Goal: Task Accomplishment & Management: Use online tool/utility

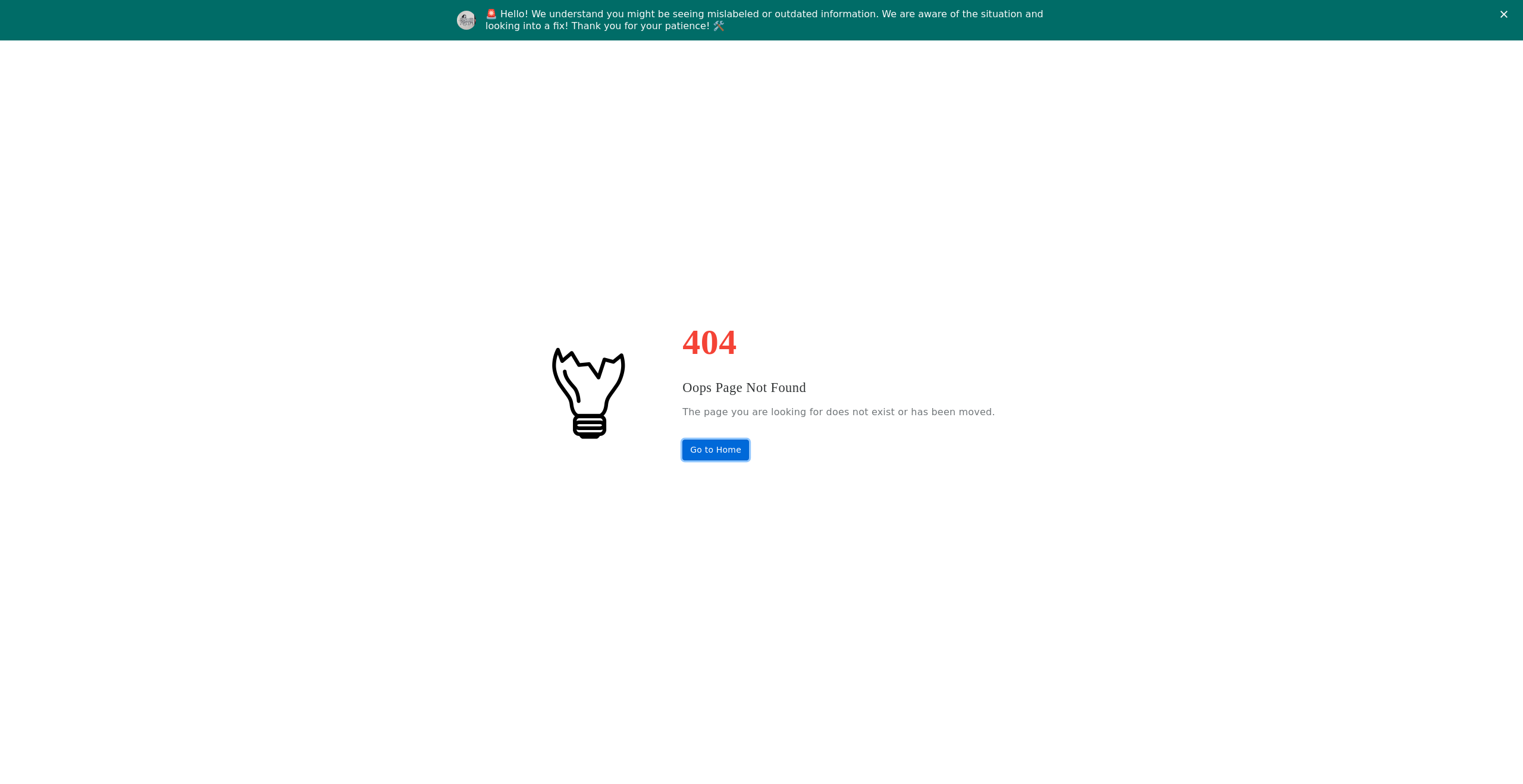
click at [737, 456] on link "Go to Home" at bounding box center [715, 450] width 67 height 21
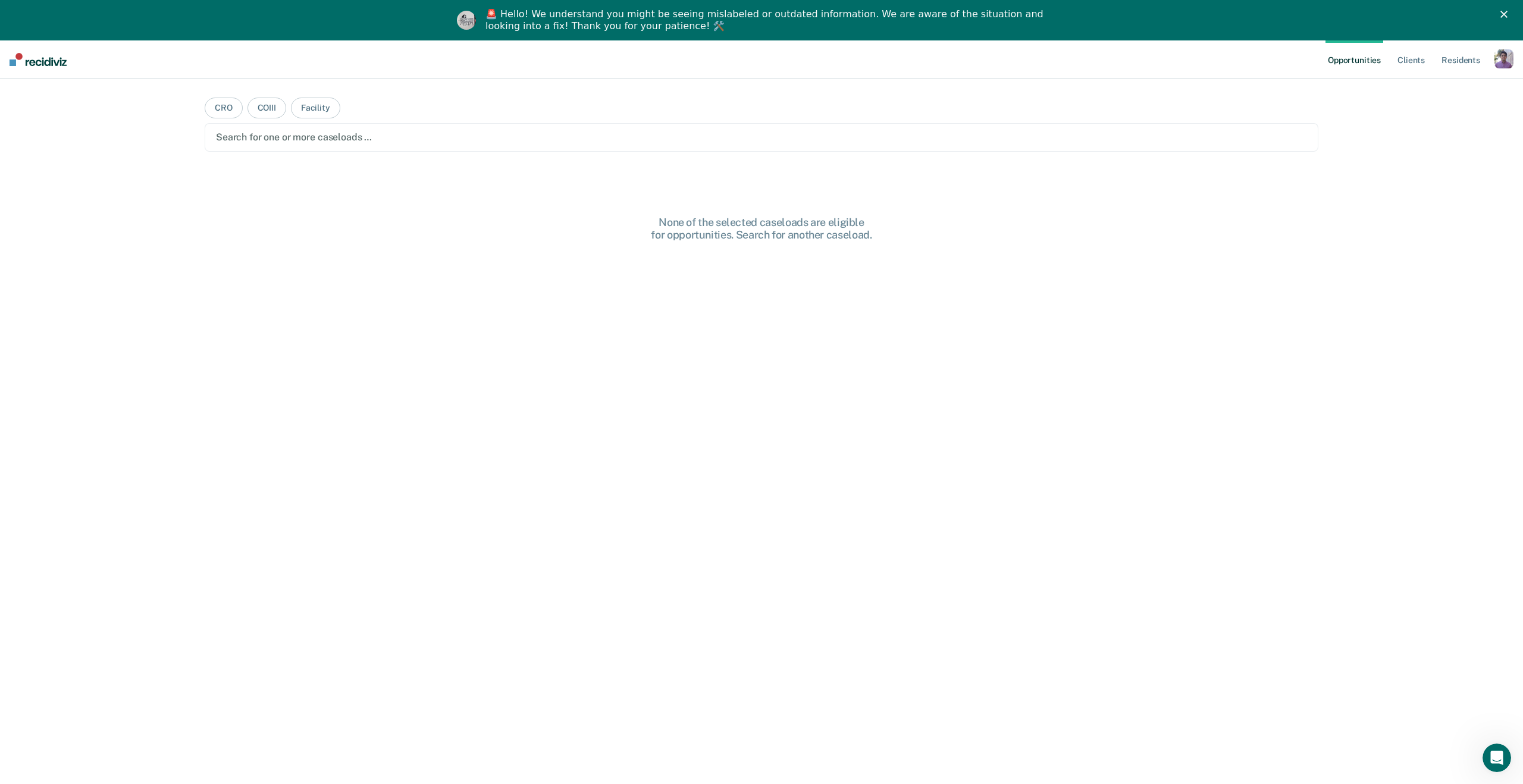
click at [863, 139] on div at bounding box center [761, 137] width 1091 height 14
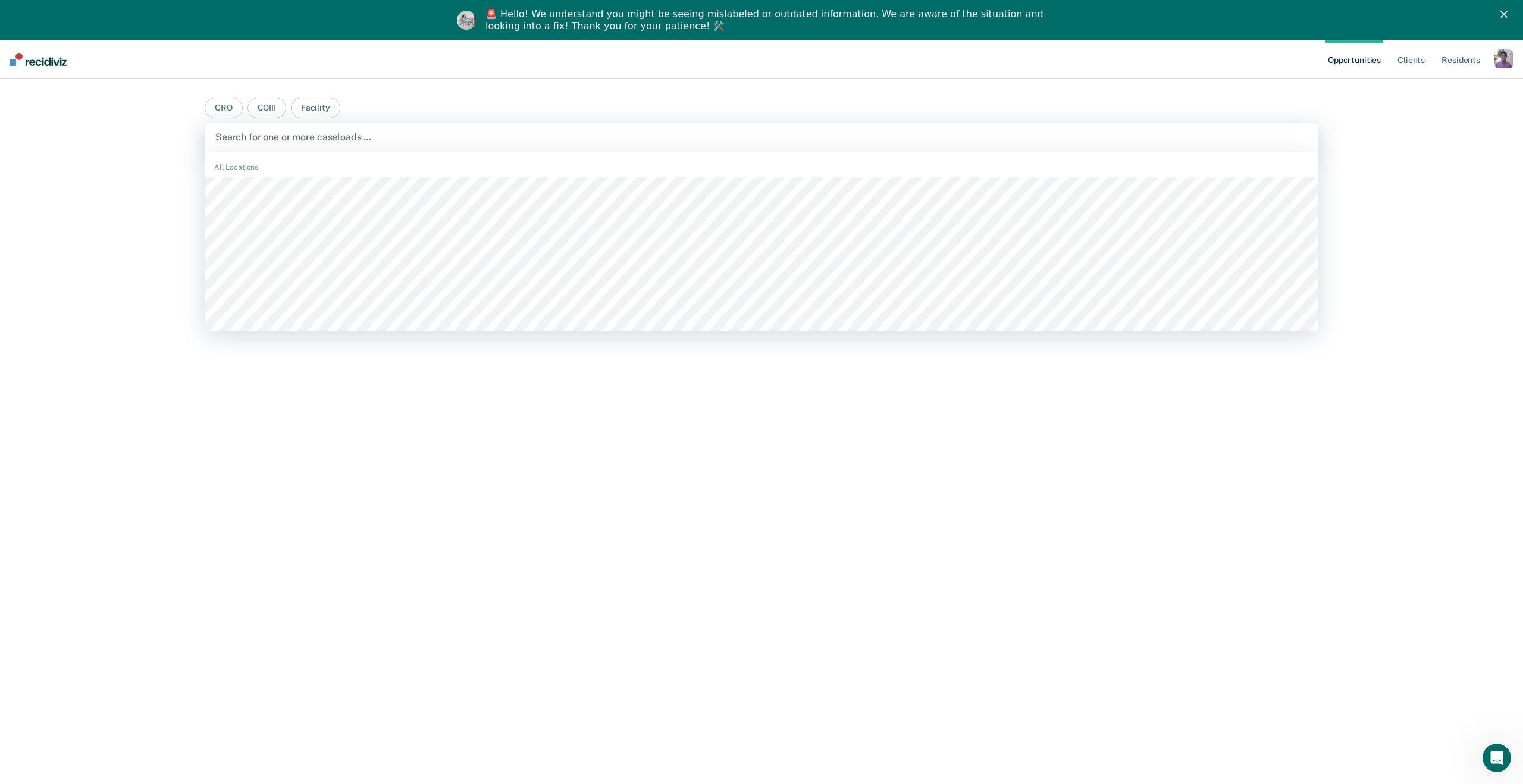
click at [1496, 52] on div "button" at bounding box center [1504, 59] width 19 height 19
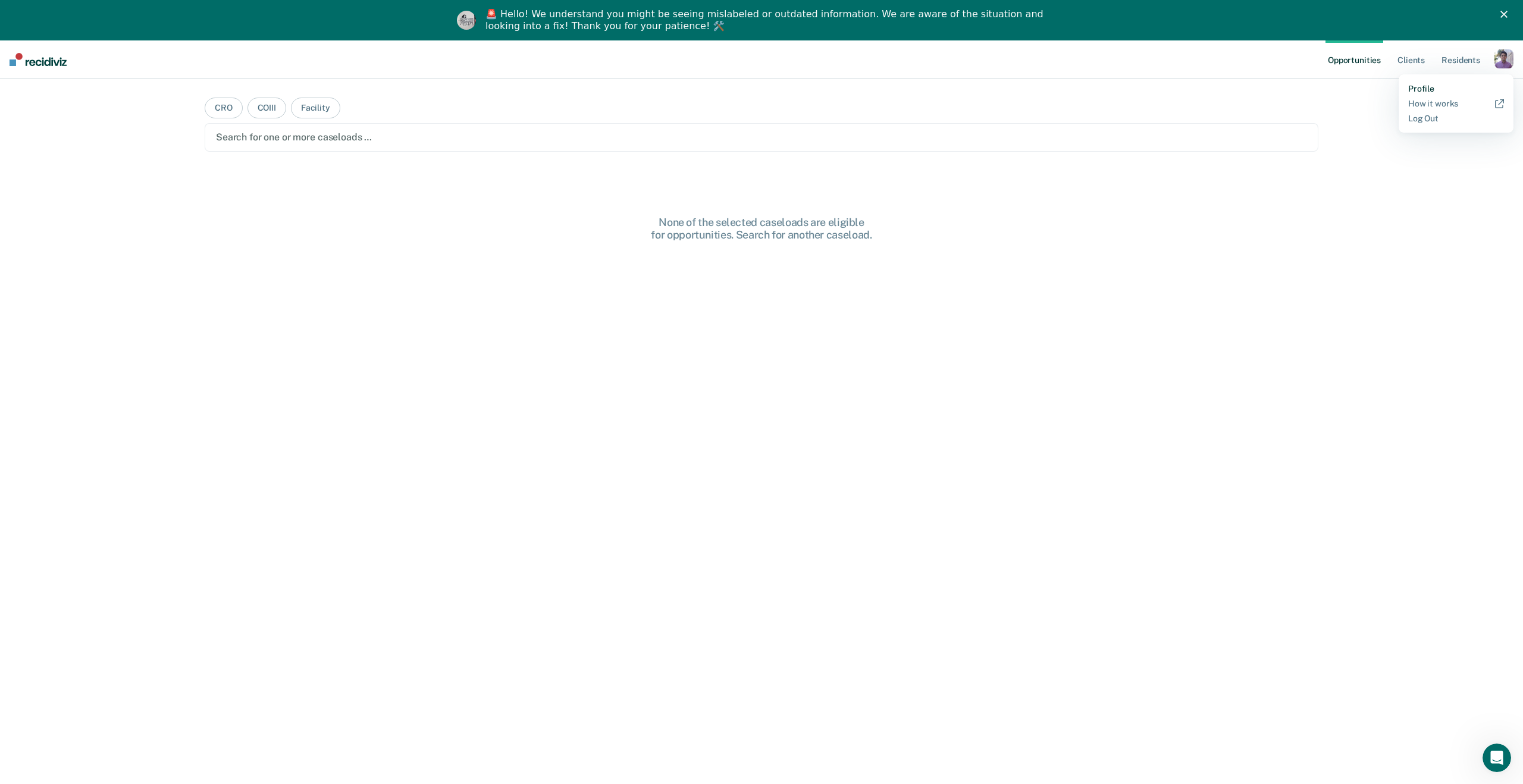
click at [1432, 89] on link "Profile" at bounding box center [1456, 89] width 96 height 10
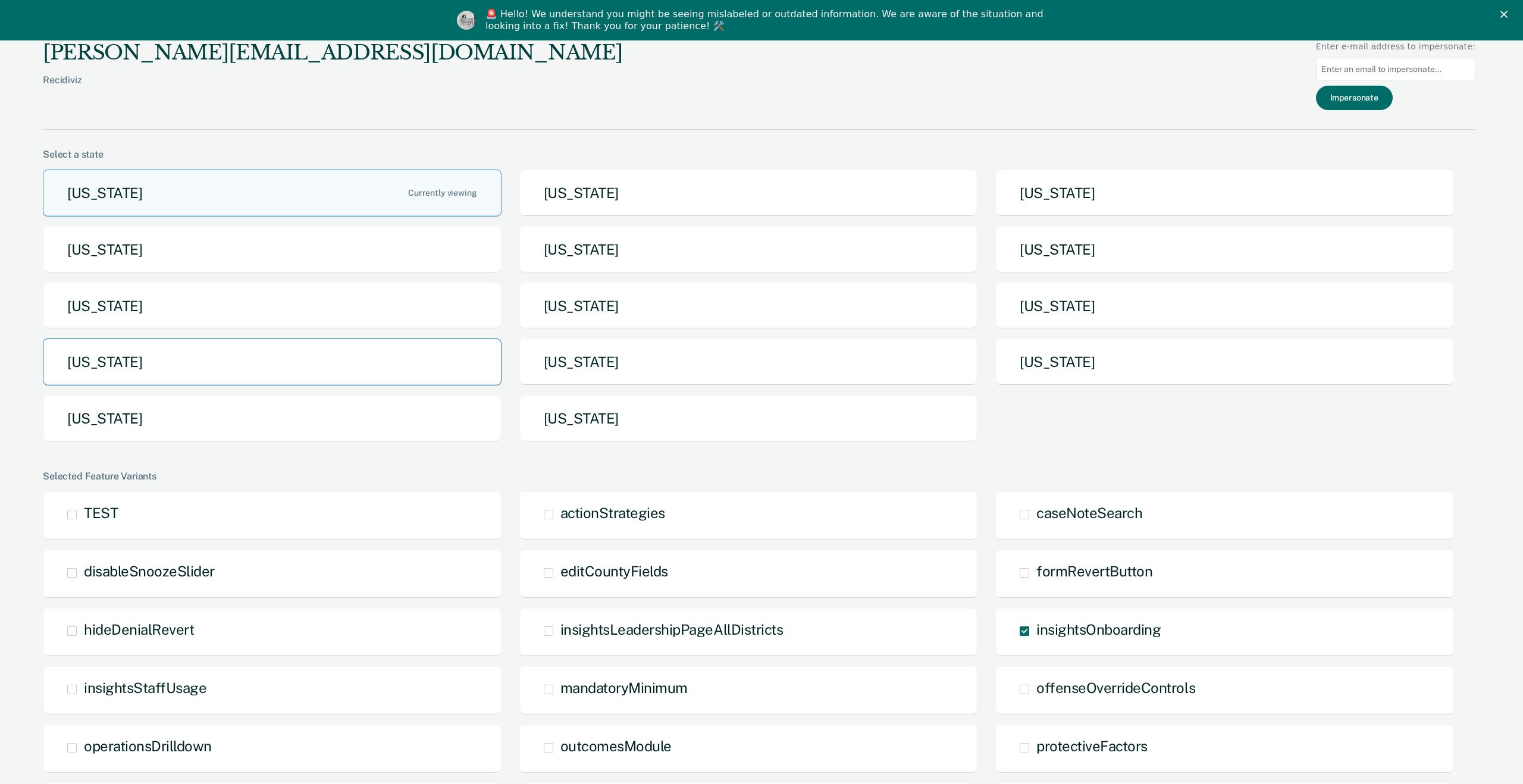
click at [239, 379] on button "North Dakota" at bounding box center [271, 362] width 458 height 47
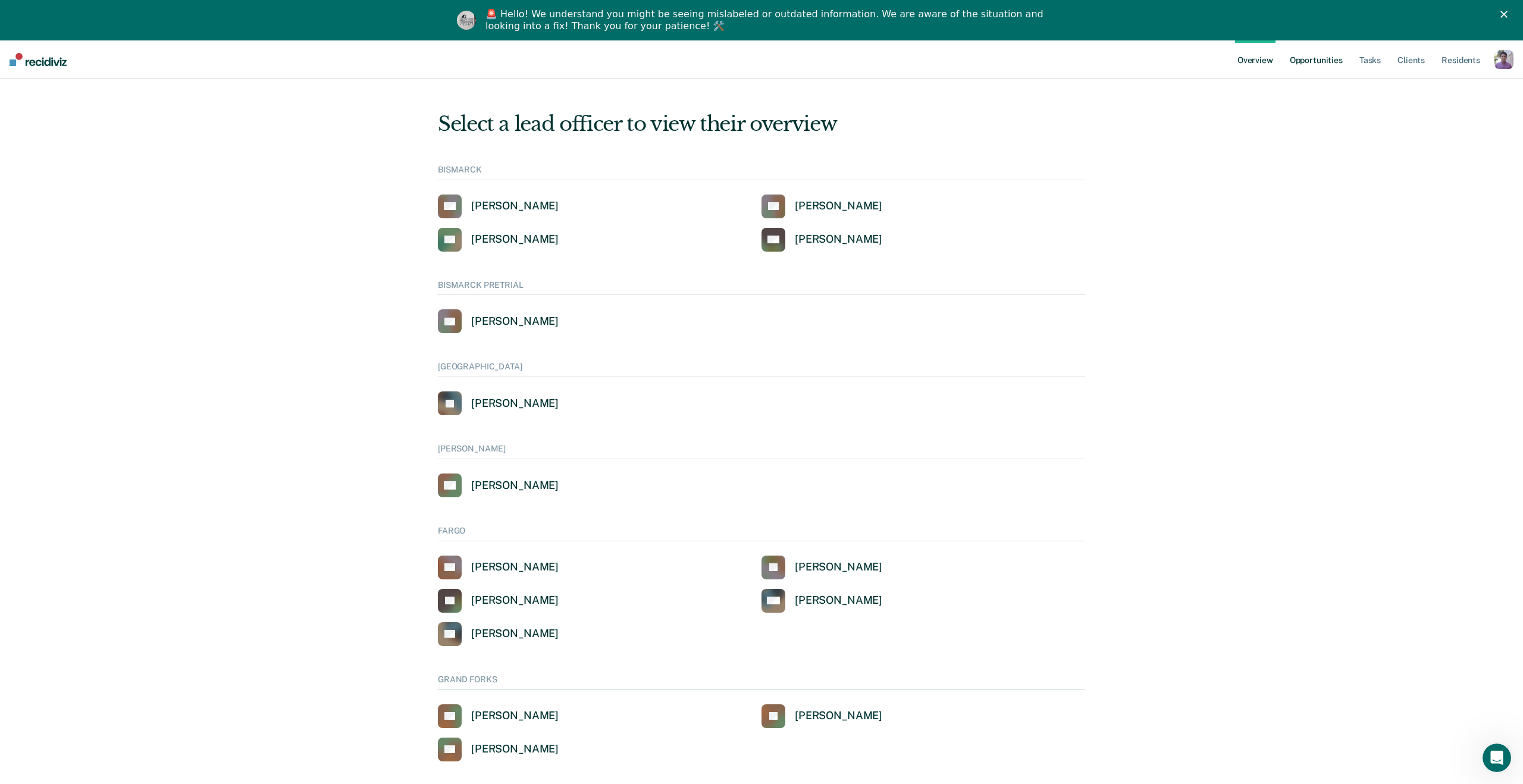
click at [1317, 60] on link "Opportunities" at bounding box center [1316, 60] width 58 height 38
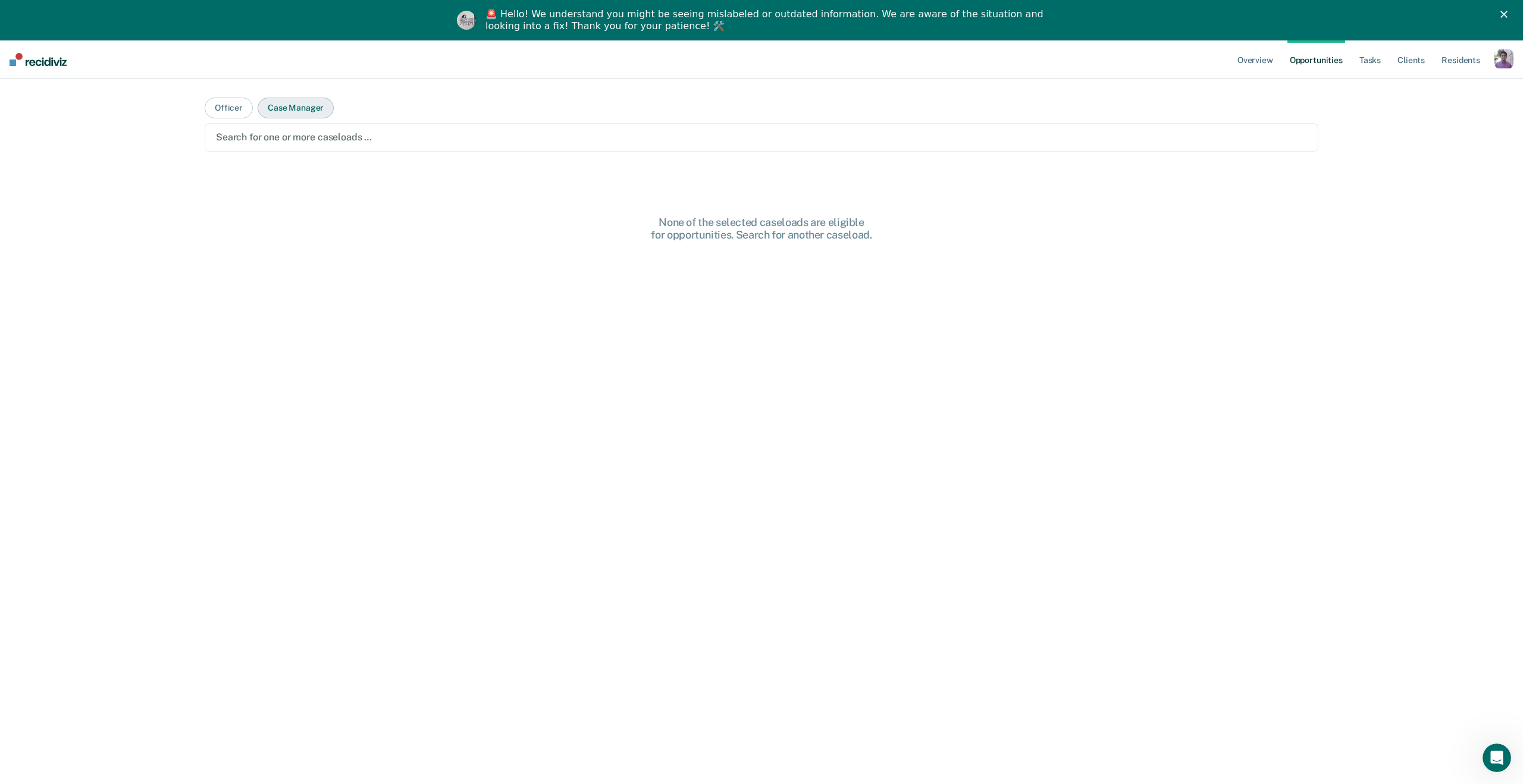
click at [278, 106] on button "Case Manager" at bounding box center [295, 108] width 76 height 21
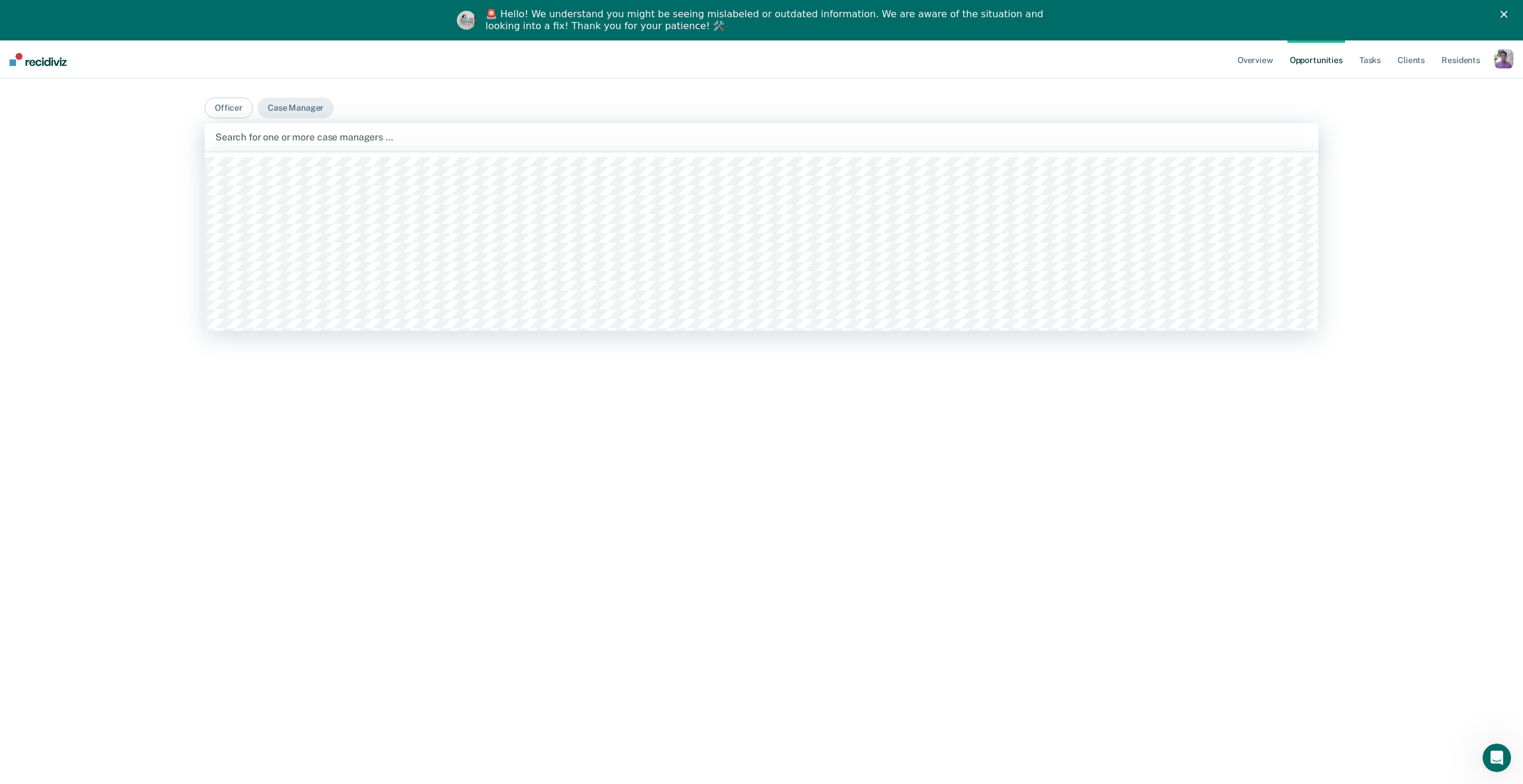
click at [279, 140] on div at bounding box center [761, 137] width 1092 height 14
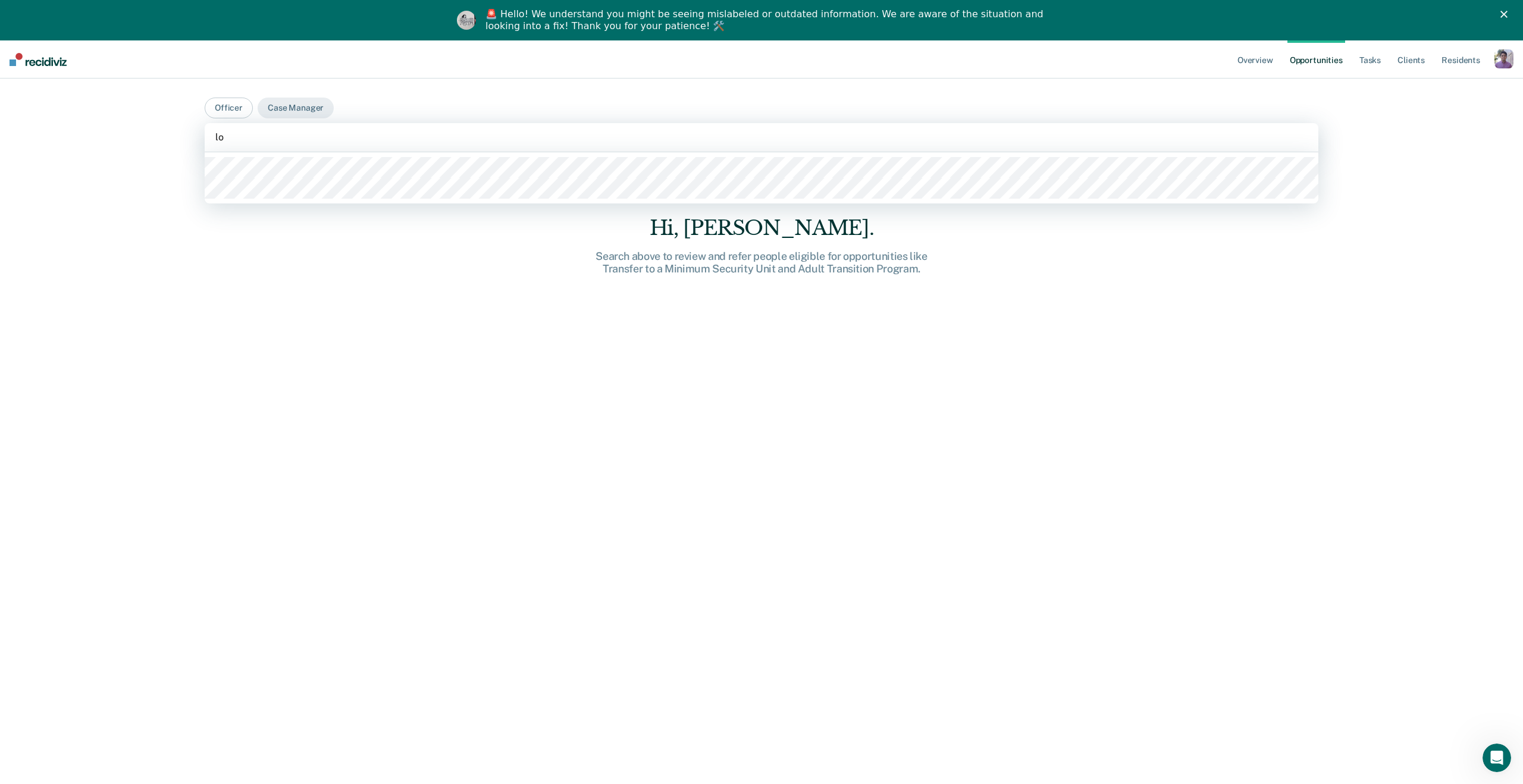
type input "l"
type input "kin"
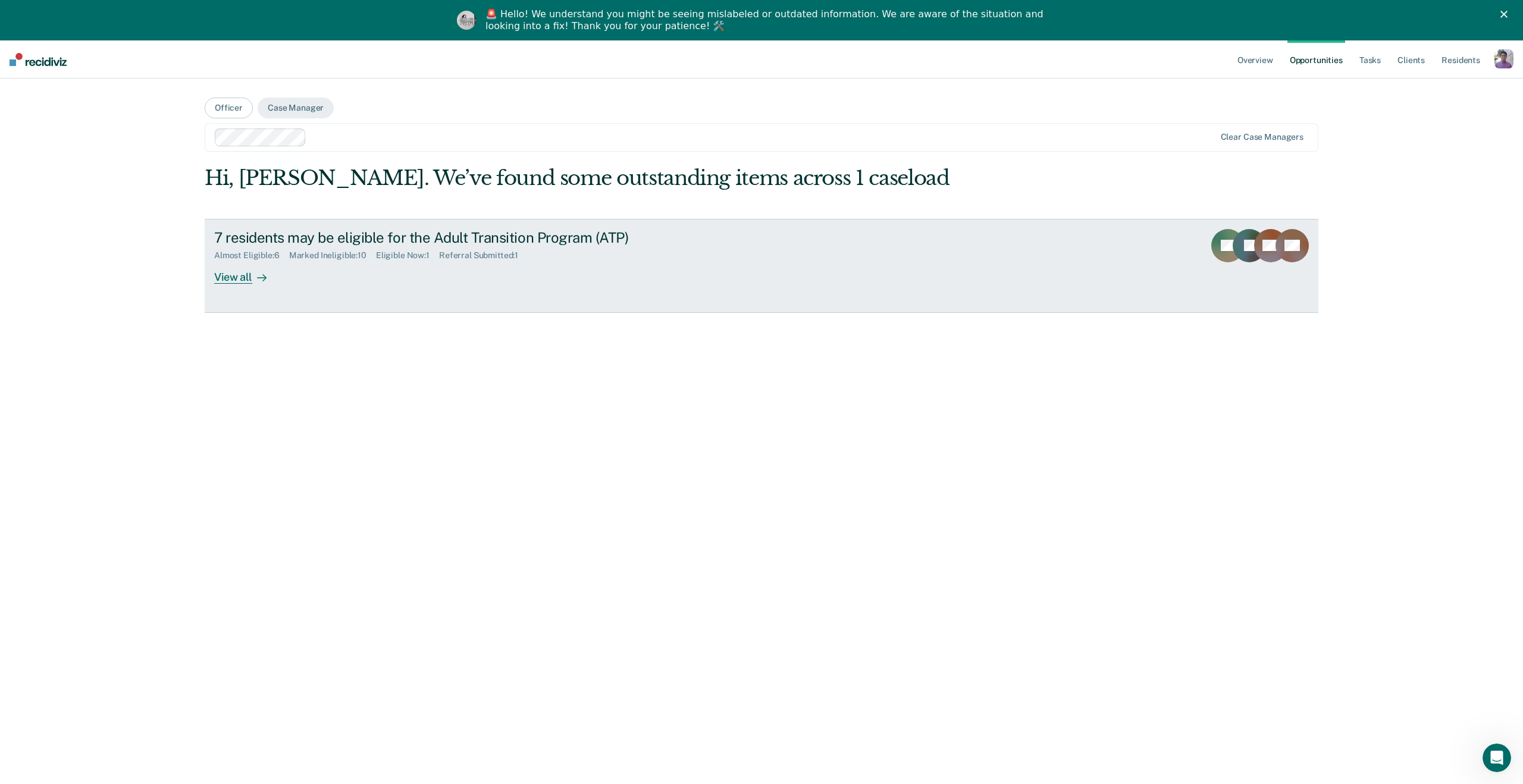
click at [567, 287] on link "7 residents may be eligible for the Adult Transition Program (ATP) Almost Eligi…" at bounding box center [762, 265] width 1114 height 94
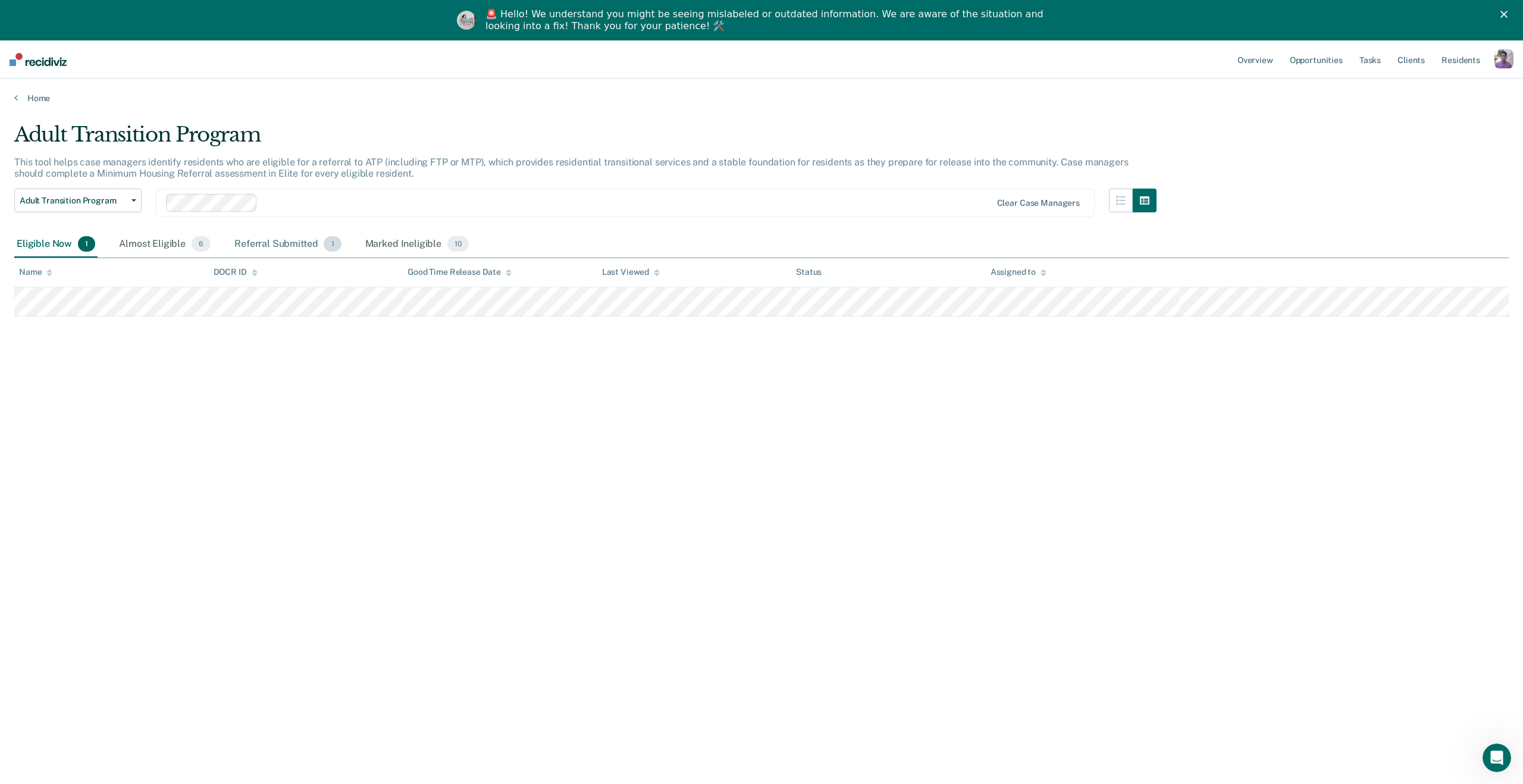
click at [306, 248] on div "Referral Submitted 1" at bounding box center [288, 244] width 111 height 26
click at [173, 244] on div "Almost Eligible 6" at bounding box center [165, 244] width 96 height 26
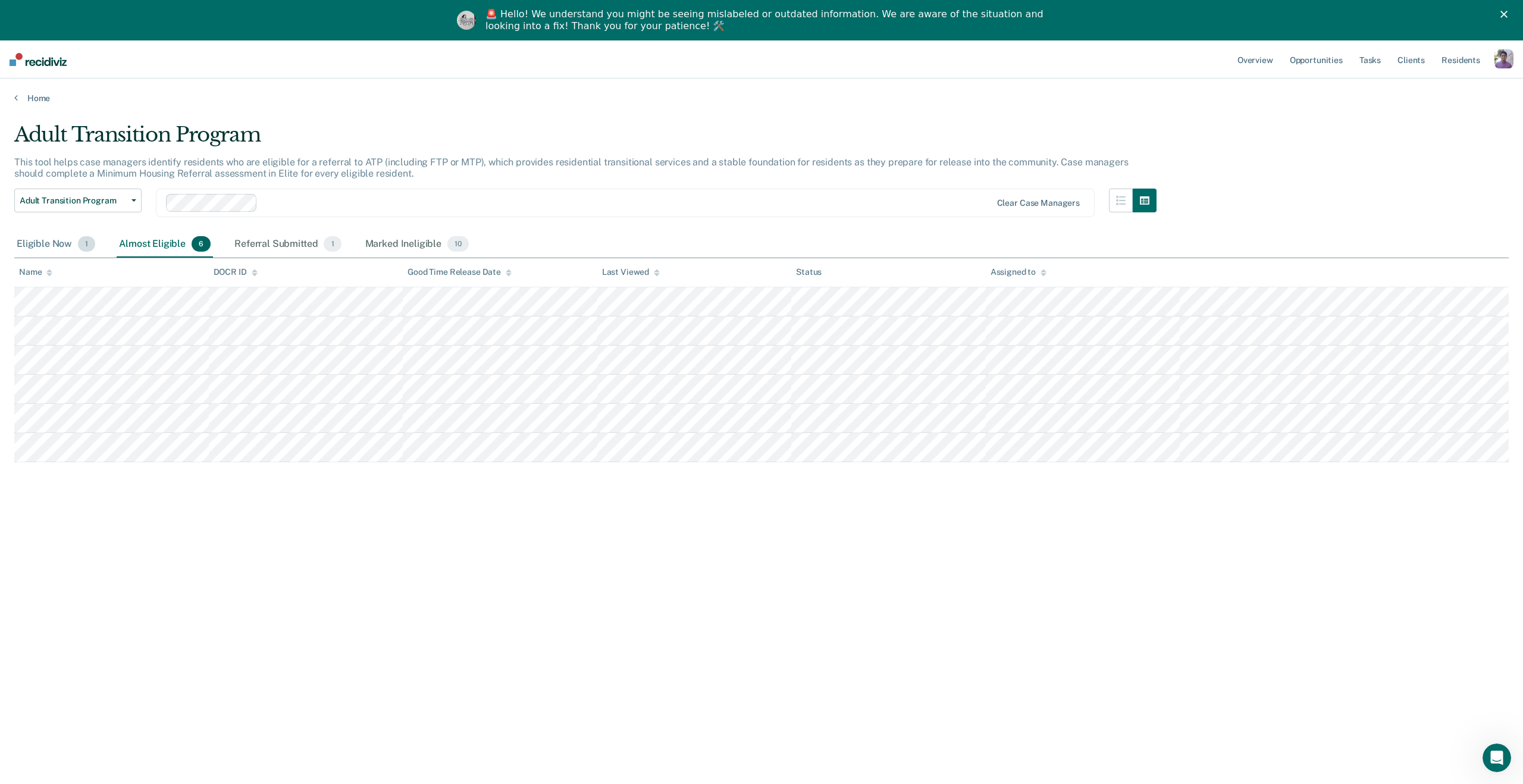
click at [40, 247] on div "Eligible Now 1" at bounding box center [56, 244] width 83 height 26
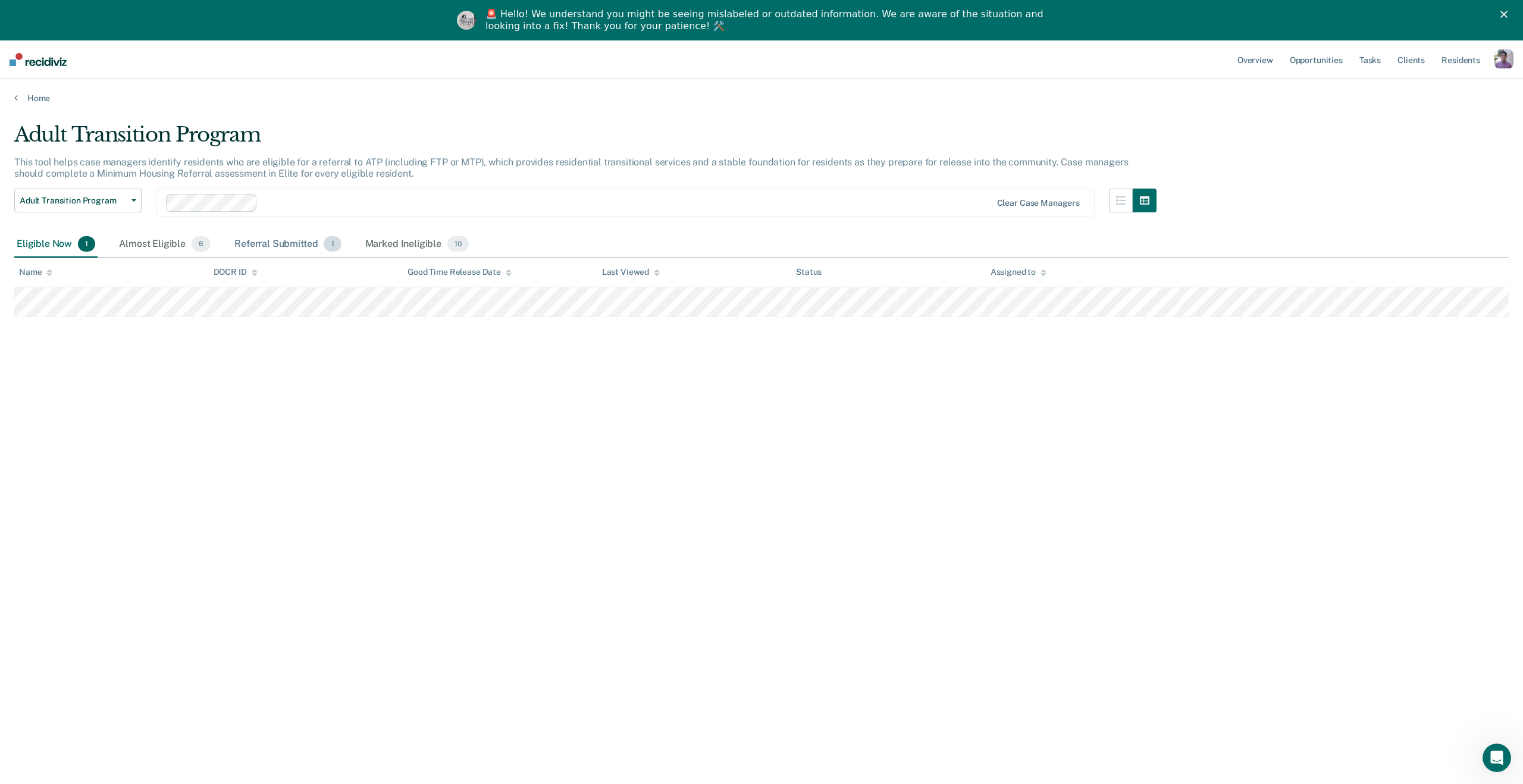
click at [255, 236] on div "Referral Submitted 1" at bounding box center [288, 244] width 111 height 26
